Goal: Information Seeking & Learning: Learn about a topic

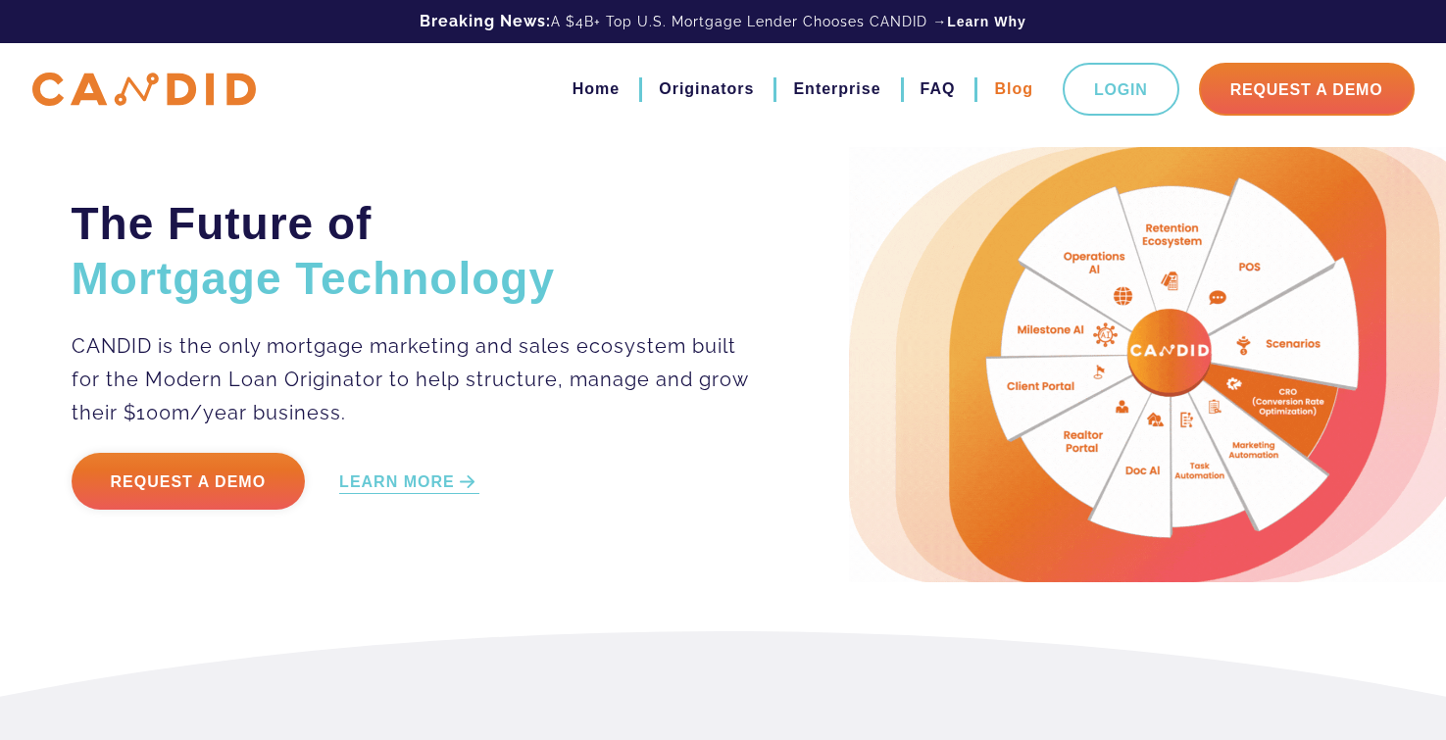
click at [994, 90] on link "Blog" at bounding box center [1013, 89] width 39 height 33
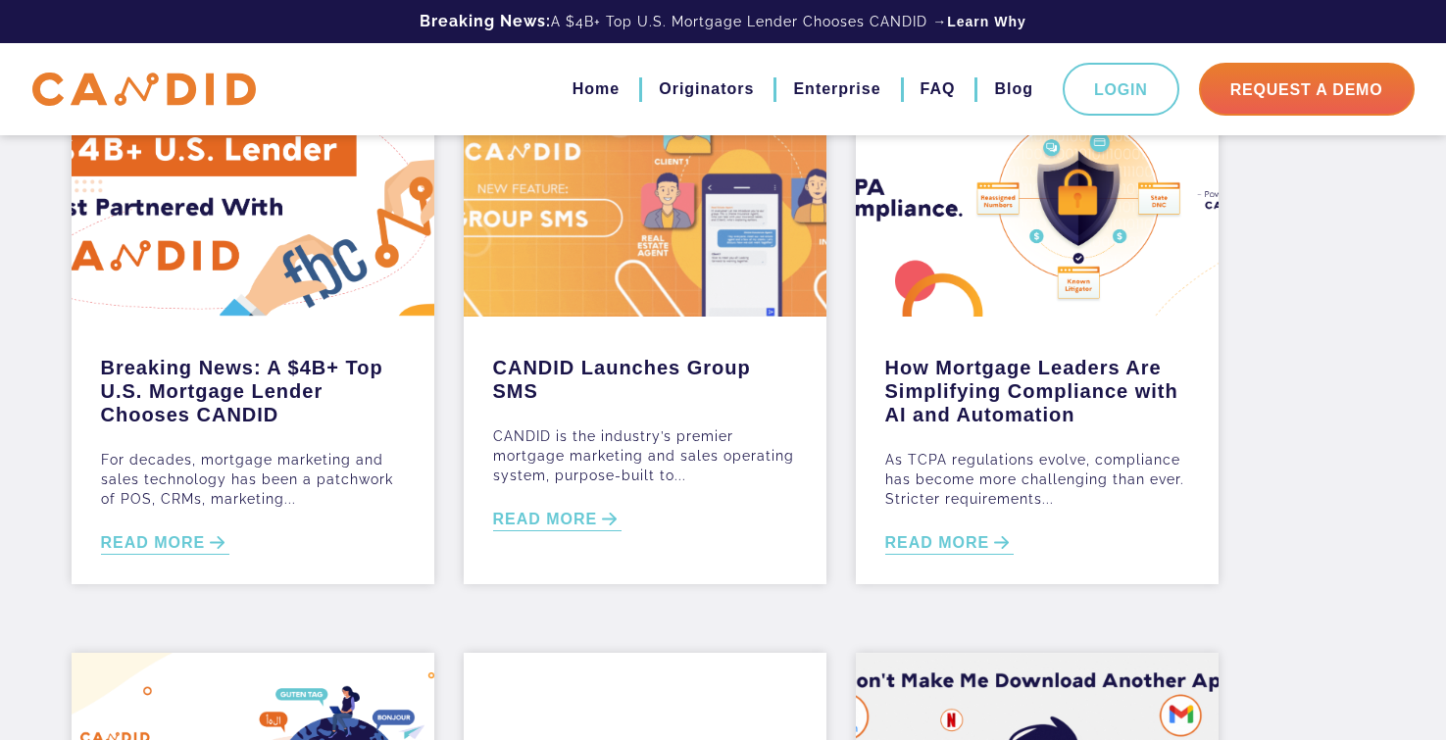
scroll to position [154, 0]
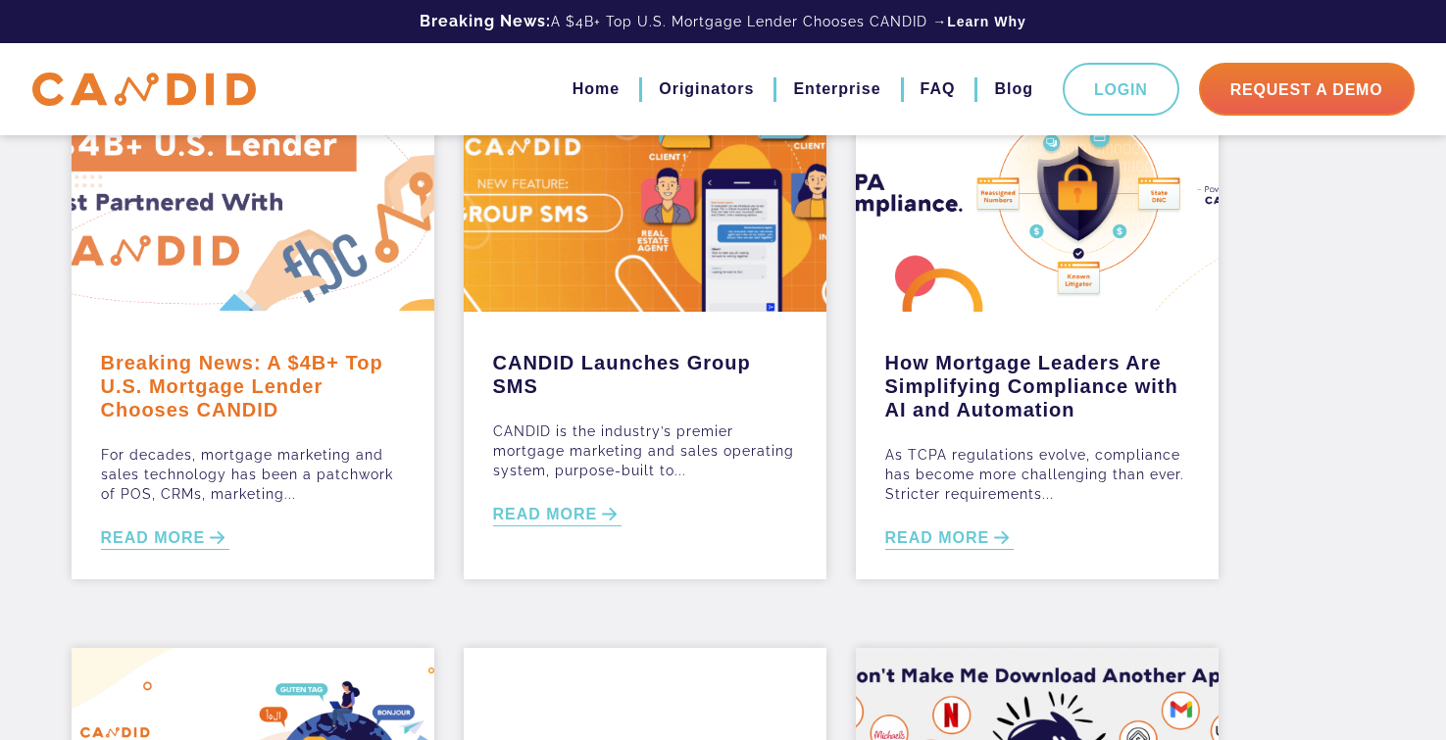
click at [245, 395] on link "Breaking News: A $4B+ Top U.S. Mortgage Lender Chooses CANDID" at bounding box center [253, 381] width 304 height 80
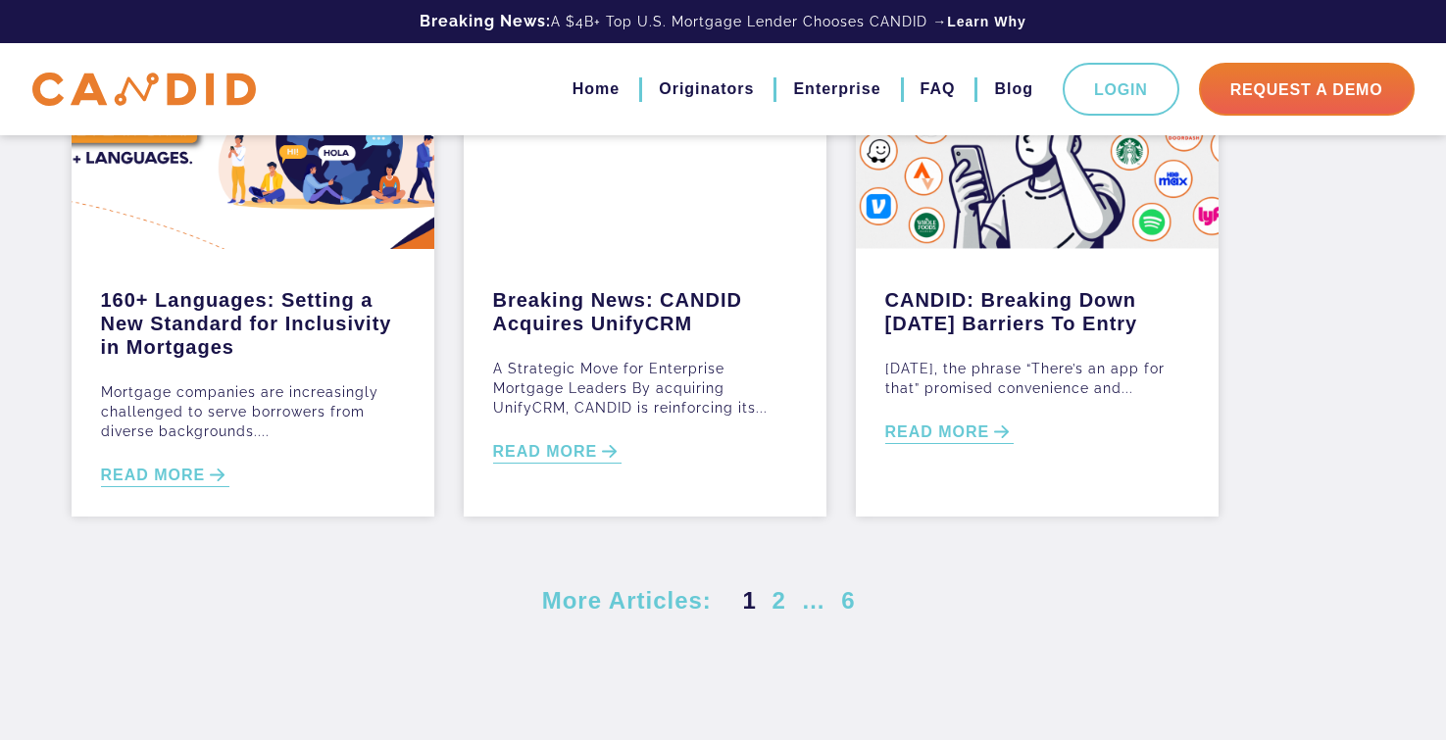
scroll to position [795, 0]
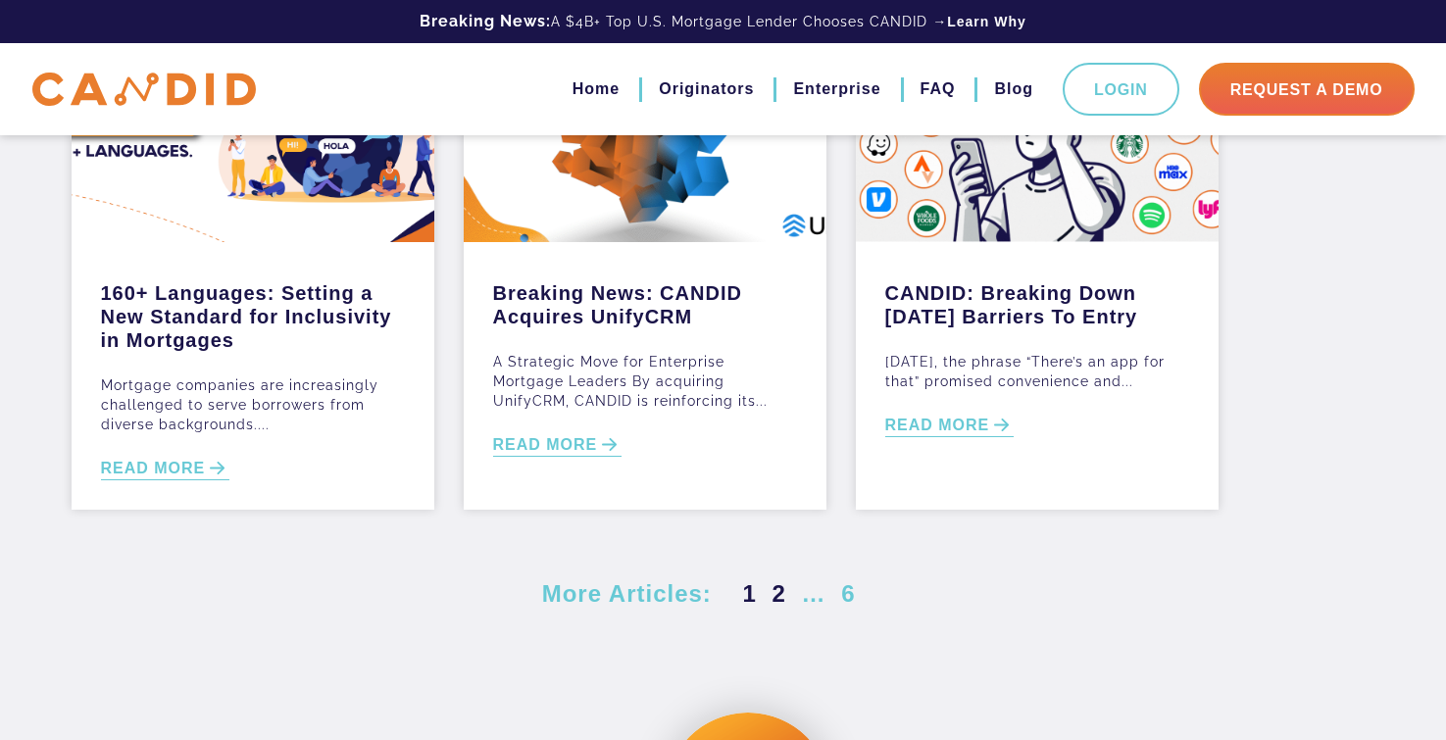
click at [778, 607] on link "2" at bounding box center [780, 593] width 22 height 26
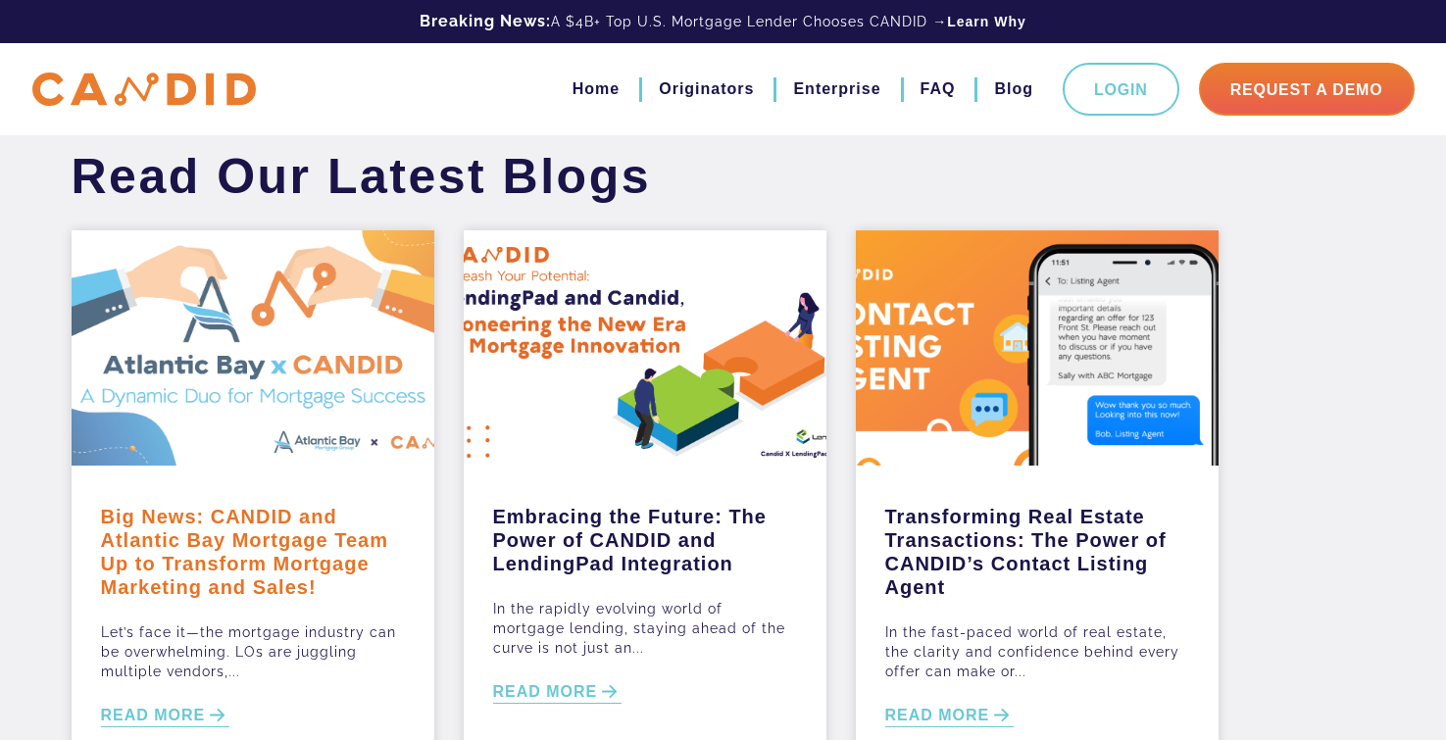
click at [260, 548] on link "Big News: CANDID and Atlantic Bay Mortgage Team Up to Transform Mortgage Market…" at bounding box center [253, 547] width 304 height 104
